Goal: Use online tool/utility: Utilize a website feature to perform a specific function

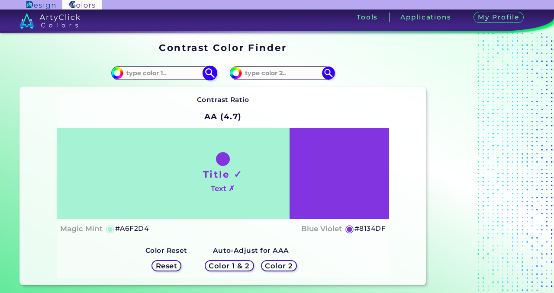
click at [147, 71] on input at bounding box center [163, 73] width 80 height 12
paste input "#141010"
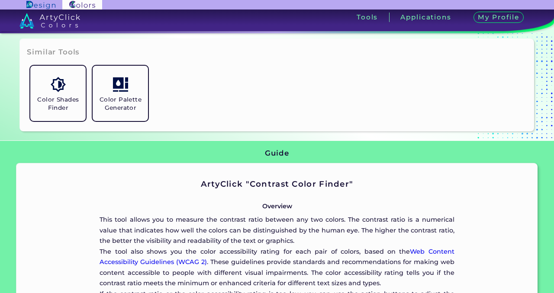
scroll to position [303, 0]
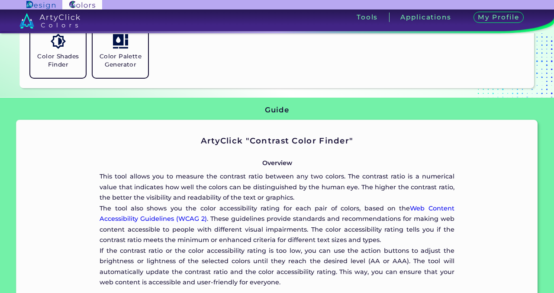
type input "#141010"
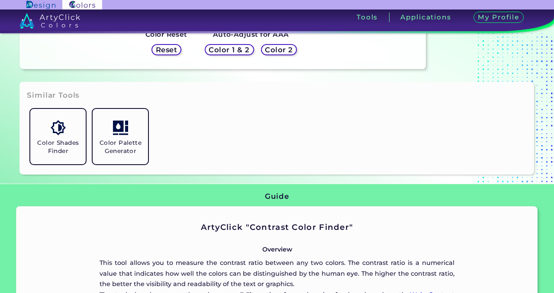
scroll to position [0, 0]
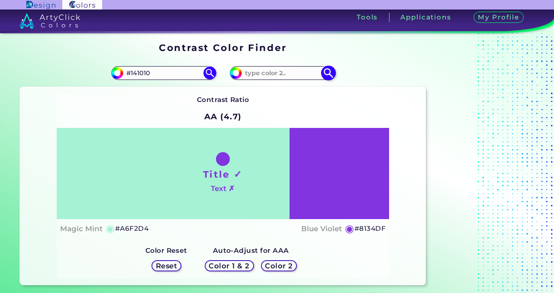
click at [271, 75] on input at bounding box center [282, 73] width 80 height 12
paste input "#D48733"
type input "#D48733"
click at [331, 70] on img at bounding box center [328, 73] width 15 height 15
type input "#d48733"
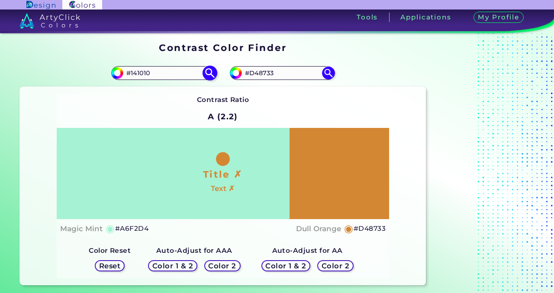
click at [209, 76] on img at bounding box center [209, 73] width 15 height 15
type input "#141010"
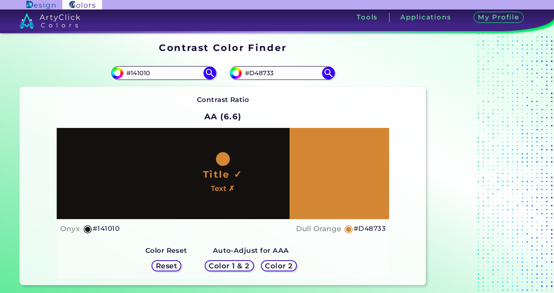
drag, startPoint x: 162, startPoint y: 75, endPoint x: 67, endPoint y: 50, distance: 98.0
click at [67, 50] on section "Contrast Color Finder Contrast Color Finder #141010 #141010 #d48733 #D48733 Con…" at bounding box center [277, 164] width 554 height 262
paste input "A85F24"
type input "#A85F24"
type input "#a85f24"
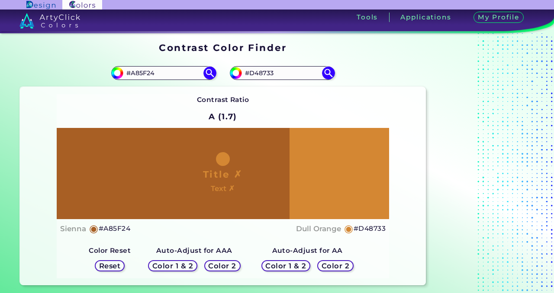
click at [187, 265] on h5 "Color 1 & 2" at bounding box center [172, 266] width 37 height 6
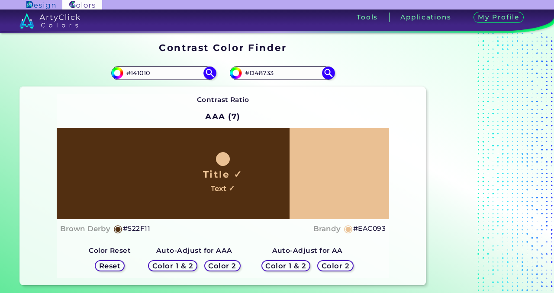
type input "#A85F24"
click at [329, 71] on img at bounding box center [328, 73] width 15 height 15
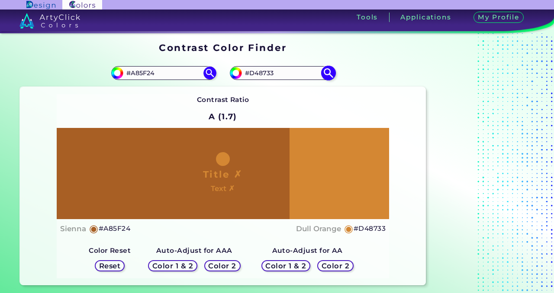
click at [328, 71] on img at bounding box center [328, 73] width 15 height 15
click at [223, 263] on h5 "Color 2" at bounding box center [222, 266] width 25 height 6
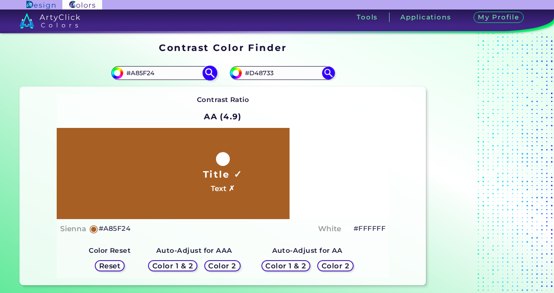
click at [209, 73] on img at bounding box center [209, 73] width 15 height 15
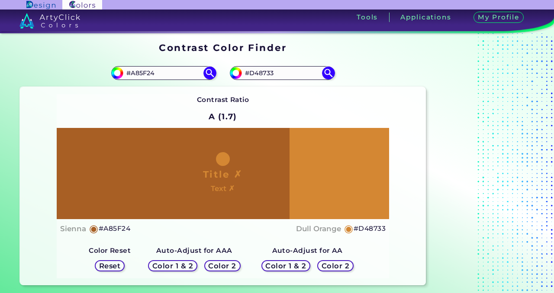
click at [105, 265] on h5 "Reset" at bounding box center [109, 266] width 19 height 6
click at [112, 267] on h5 "Reset" at bounding box center [109, 266] width 19 height 6
drag, startPoint x: 173, startPoint y: 70, endPoint x: 112, endPoint y: 49, distance: 65.1
click at [112, 49] on section "Contrast Color Finder Contrast Color Finder #a85f24 #A85F24 #d48733 #D48733 ◉" at bounding box center [277, 164] width 554 height 262
click at [330, 74] on img at bounding box center [328, 73] width 15 height 15
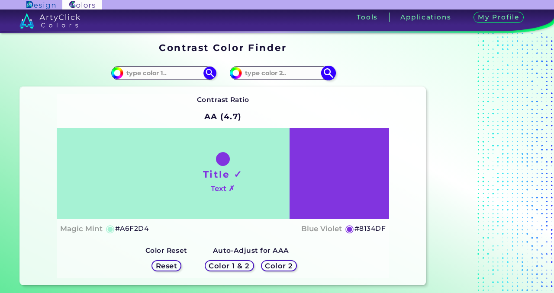
click at [275, 71] on input at bounding box center [282, 73] width 80 height 12
click at [279, 73] on input at bounding box center [282, 73] width 80 height 12
paste input "#D48733"
type input "#D48733"
type input "#d48733"
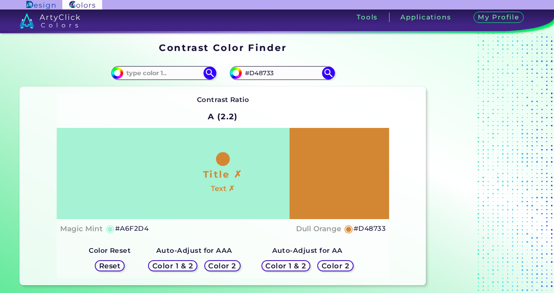
click at [218, 266] on h5 "Color 2" at bounding box center [222, 266] width 26 height 6
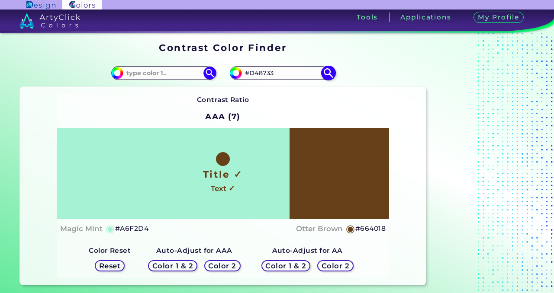
click at [332, 72] on img at bounding box center [328, 73] width 15 height 15
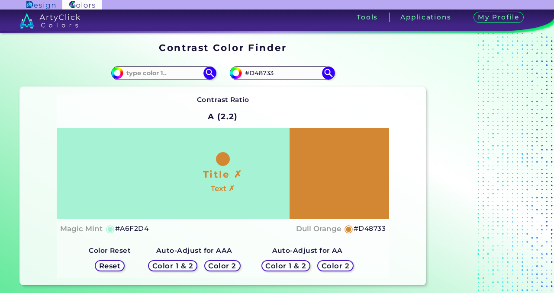
click at [186, 264] on h5 "Color 1 & 2" at bounding box center [172, 266] width 37 height 6
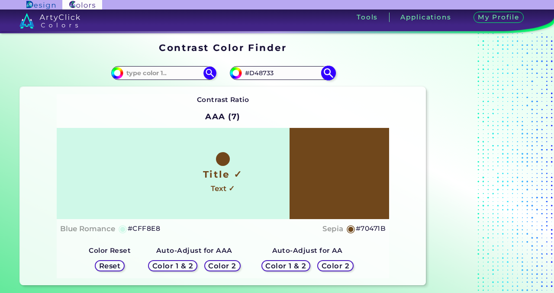
click at [327, 70] on img at bounding box center [328, 73] width 15 height 15
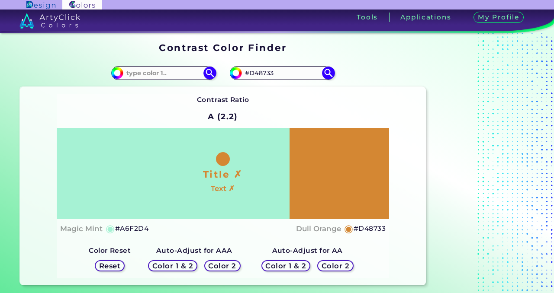
drag, startPoint x: 303, startPoint y: 69, endPoint x: 217, endPoint y: 60, distance: 86.1
click at [217, 60] on section "#a6f2d4 #d48733 #D48733 Contrast Ratio A (2.2) Title ✗ Text ✗" at bounding box center [222, 172] width 412 height 233
click at [162, 73] on input at bounding box center [163, 73] width 80 height 12
paste input "#D48733"
type input "#D48733"
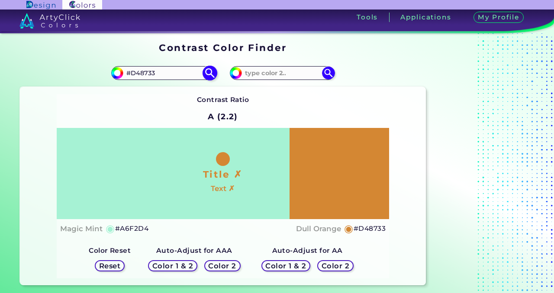
click at [211, 74] on img at bounding box center [209, 73] width 15 height 15
type input "#d48733"
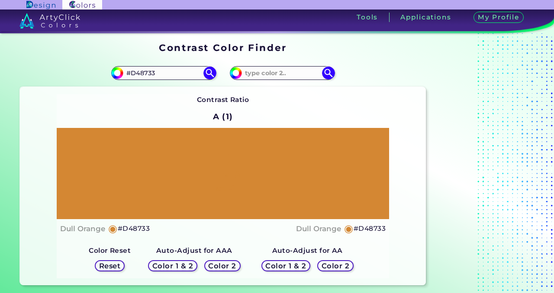
click at [111, 266] on h5 "Reset" at bounding box center [109, 266] width 19 height 6
click at [298, 266] on h5 "Color 1 & 2" at bounding box center [285, 266] width 37 height 6
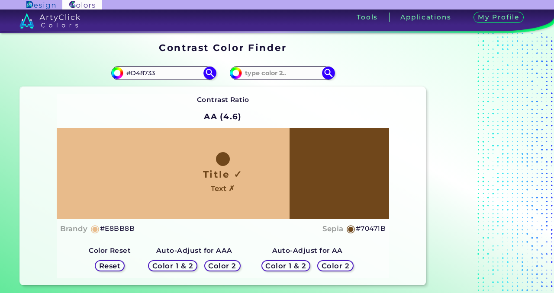
click at [298, 266] on h5 "Color 1 & 2" at bounding box center [285, 265] width 42 height 7
click at [119, 267] on h5 "Reset" at bounding box center [109, 266] width 19 height 6
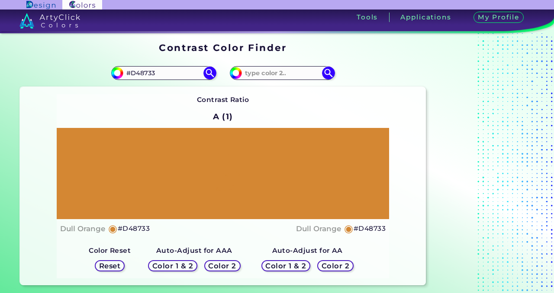
click at [119, 267] on h5 "Reset" at bounding box center [109, 266] width 19 height 6
click at [334, 269] on h5 "Color 2" at bounding box center [335, 266] width 25 height 6
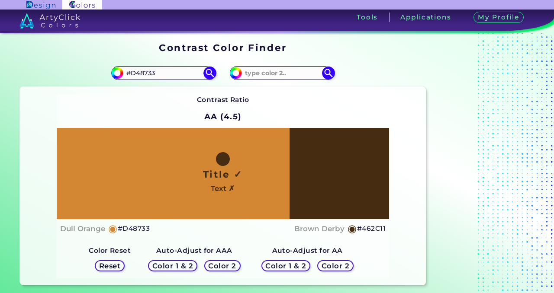
click at [330, 269] on h5 "Color 2" at bounding box center [335, 266] width 25 height 6
click at [330, 263] on h5 "Color 2" at bounding box center [336, 266] width 26 height 6
click at [225, 264] on h5 "Color 2" at bounding box center [222, 266] width 25 height 6
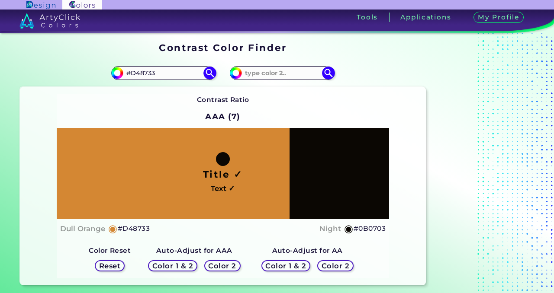
click at [225, 264] on h5 "Color 2" at bounding box center [222, 266] width 27 height 7
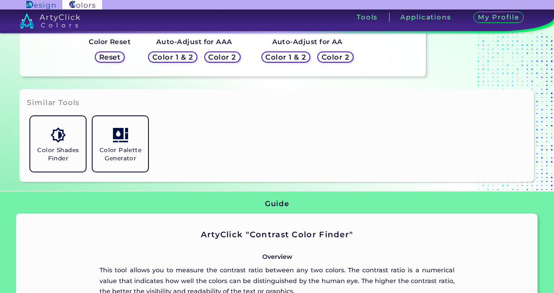
scroll to position [260, 0]
